Goal: Task Accomplishment & Management: Complete application form

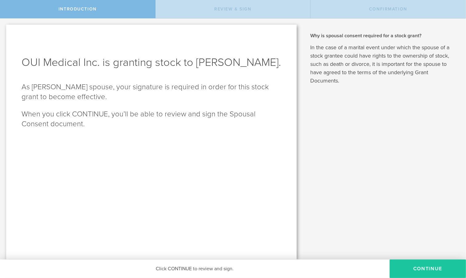
click at [419, 266] on button "CONTINUE" at bounding box center [427, 268] width 76 height 18
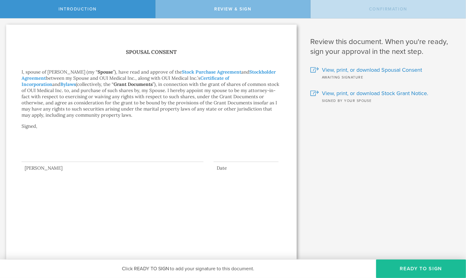
drag, startPoint x: 46, startPoint y: 146, endPoint x: 48, endPoint y: 156, distance: 10.3
click at [48, 156] on div at bounding box center [113, 149] width 182 height 25
click at [346, 69] on span "View, print, or download Spousal Consent" at bounding box center [372, 70] width 100 height 8
click at [334, 94] on span "View, print, or download Stock Grant Notice." at bounding box center [375, 93] width 106 height 8
click at [404, 270] on button "Ready to Sign" at bounding box center [421, 268] width 90 height 18
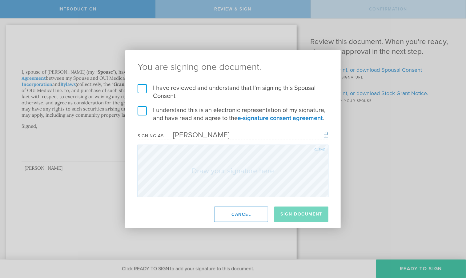
click at [140, 89] on label "I have reviewed and understand that I'm signing this Spousal Consent" at bounding box center [233, 92] width 191 height 16
click at [0, 0] on input "I have reviewed and understand that I'm signing this Spousal Consent" at bounding box center [0, 0] width 0 height 0
click at [145, 111] on label "I understand this is an electronic representation of my signature, and have rea…" at bounding box center [233, 114] width 191 height 16
click at [0, 0] on input "I understand this is an electronic representation of my signature, and have rea…" at bounding box center [0, 0] width 0 height 0
click at [300, 211] on button "Sign Document" at bounding box center [301, 213] width 54 height 15
